Goal: Find specific page/section: Find specific page/section

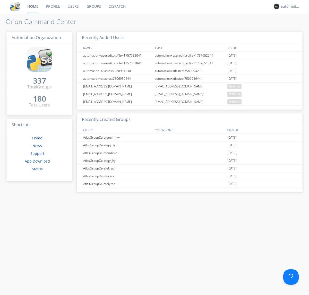
click at [117, 6] on link "Dispatch" at bounding box center [117, 6] width 25 height 13
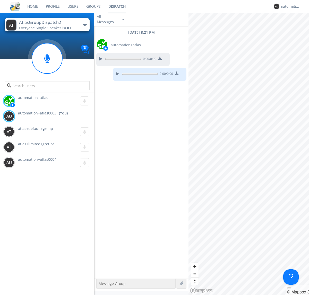
click at [84, 25] on div "button" at bounding box center [85, 25] width 4 height 2
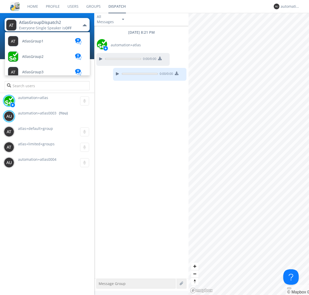
click at [39, 240] on span "AtlasGroupDispatch" at bounding box center [39, 242] width 34 height 4
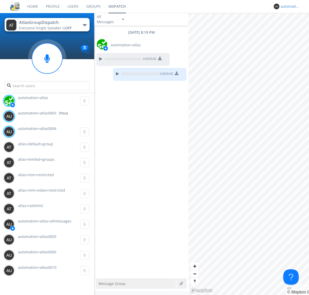
click at [289, 6] on div "automation+atlas0003" at bounding box center [289, 6] width 19 height 5
